Goal: Information Seeking & Learning: Learn about a topic

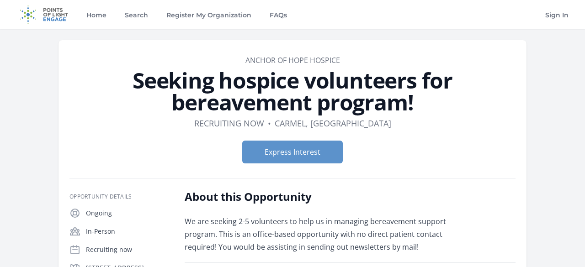
scroll to position [122, 0]
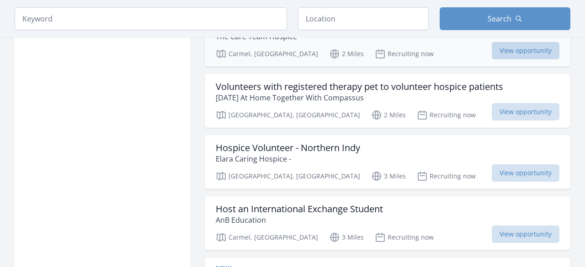
scroll to position [1078, 0]
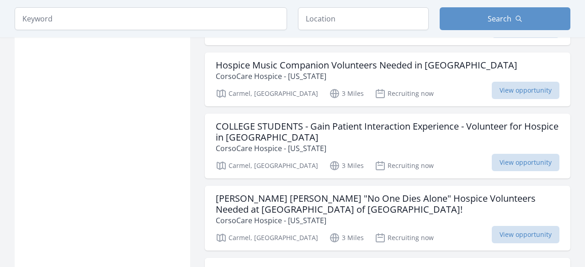
scroll to position [2034, 0]
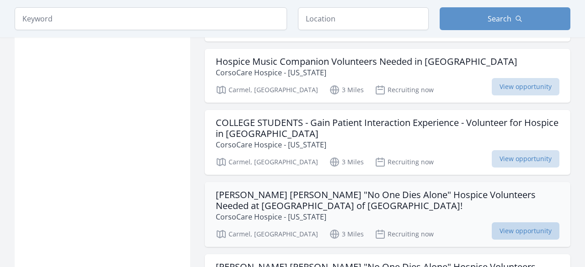
click at [516, 222] on span "View opportunity" at bounding box center [526, 230] width 68 height 17
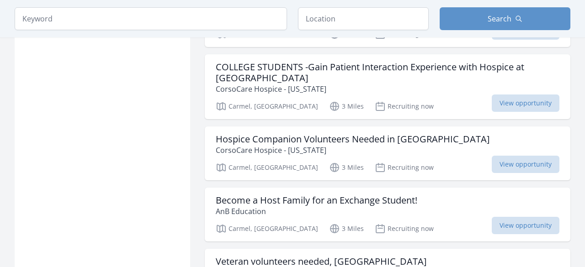
scroll to position [2369, 0]
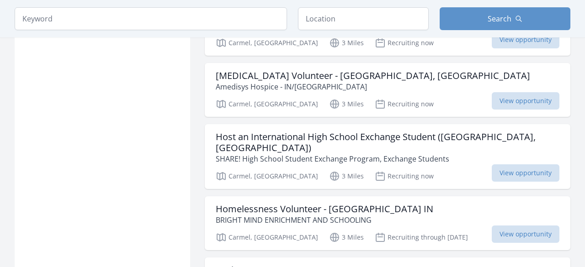
scroll to position [2797, 0]
click at [500, 226] on span "View opportunity" at bounding box center [526, 234] width 68 height 17
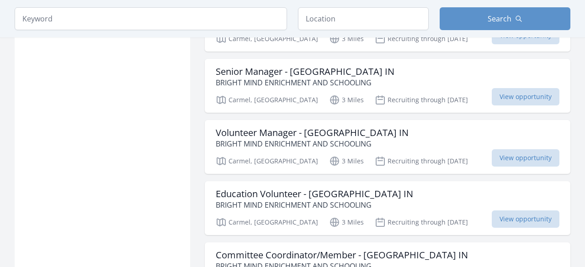
scroll to position [2991, 0]
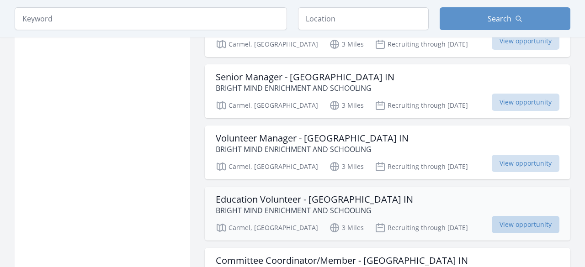
click at [533, 216] on span "View opportunity" at bounding box center [526, 224] width 68 height 17
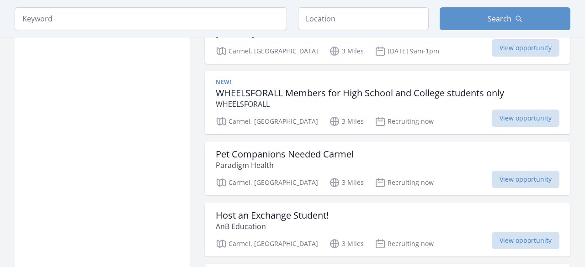
scroll to position [3474, 0]
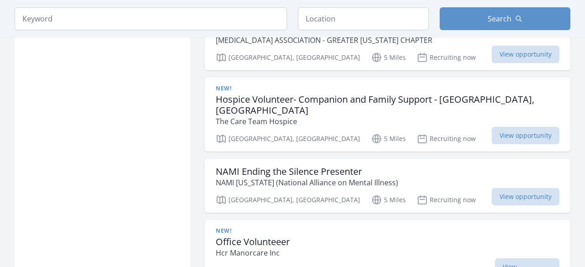
scroll to position [4097, 0]
click at [515, 189] on span "View opportunity" at bounding box center [526, 197] width 68 height 17
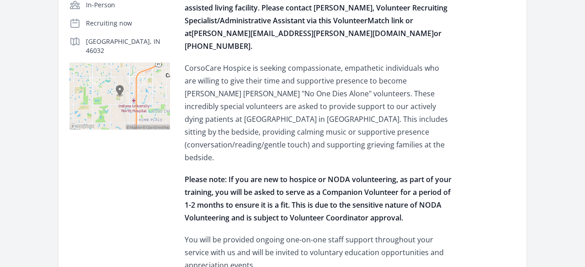
scroll to position [273, 0]
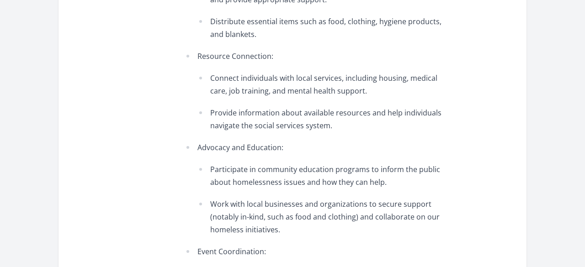
scroll to position [619, 0]
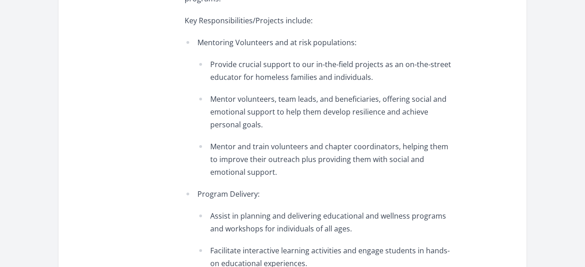
scroll to position [488, 0]
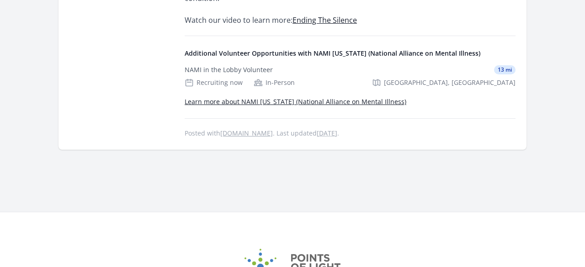
scroll to position [573, 0]
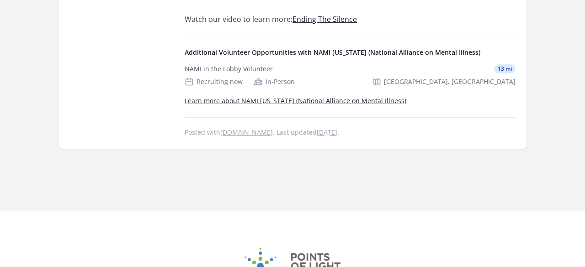
click at [318, 96] on link "Learn more about NAMI [US_STATE] (National Alliance on Mental Illness)" at bounding box center [296, 100] width 222 height 9
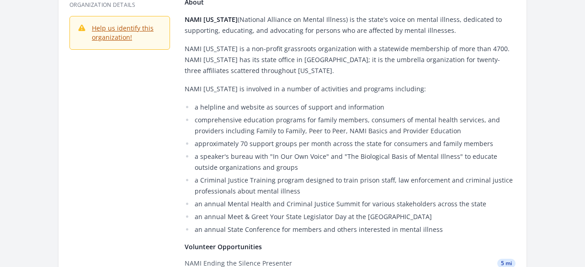
scroll to position [124, 0]
